Goal: Task Accomplishment & Management: Complete application form

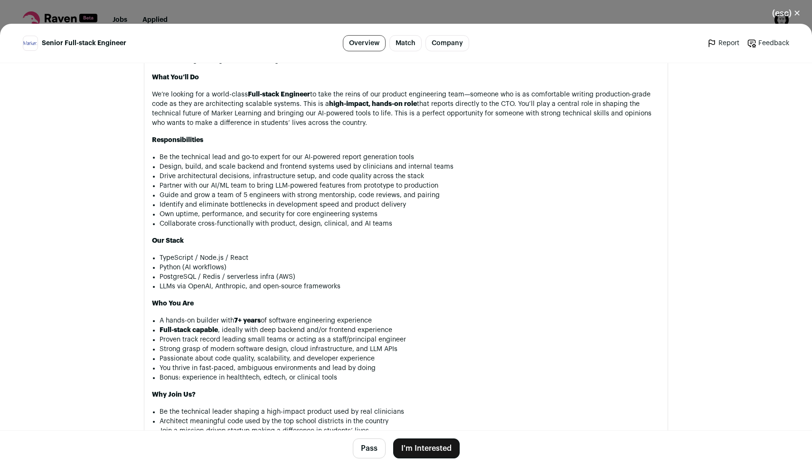
scroll to position [649, 0]
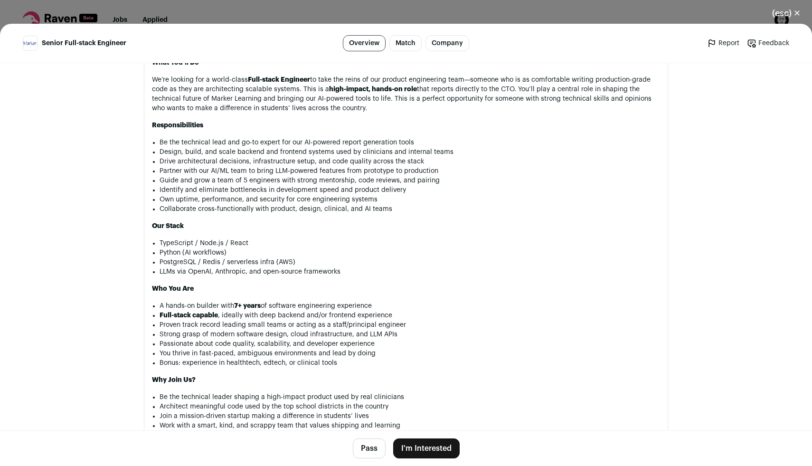
click at [429, 445] on button "I'm Interested" at bounding box center [426, 448] width 66 height 20
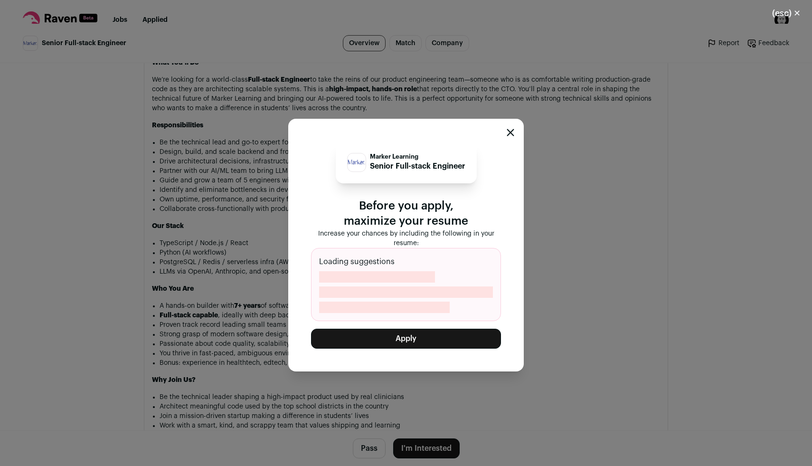
click at [428, 343] on button "Apply" at bounding box center [406, 338] width 190 height 20
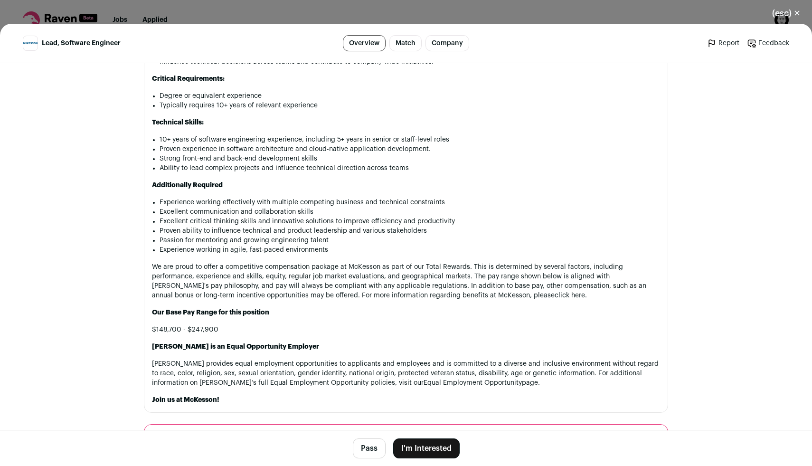
scroll to position [722, 0]
click at [440, 453] on button "I'm Interested" at bounding box center [426, 448] width 66 height 20
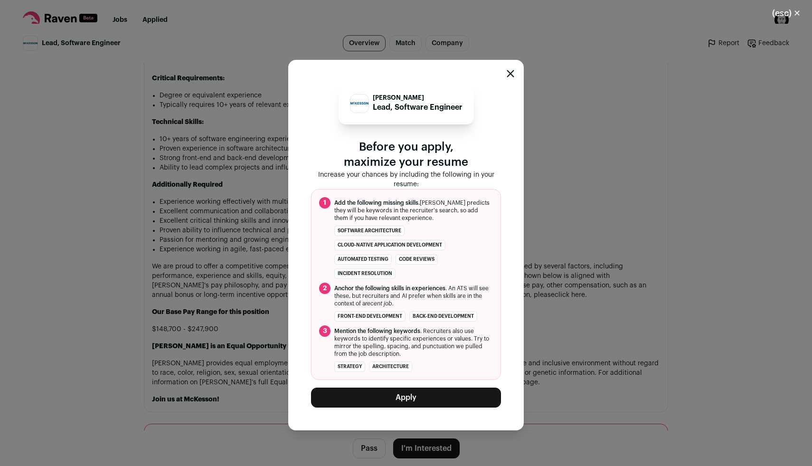
click at [427, 411] on div "[PERSON_NAME] Lead, Software Engineer Before you apply, maximize your resume In…" at bounding box center [405, 245] width 235 height 370
click at [427, 402] on button "Apply" at bounding box center [406, 397] width 190 height 20
